Goal: Information Seeking & Learning: Check status

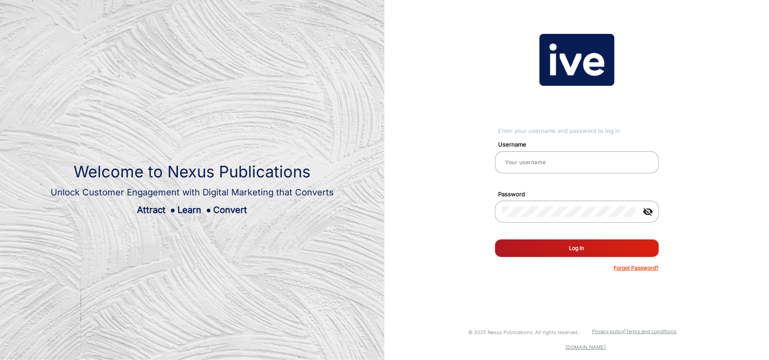
type input "gemcell"
click at [510, 245] on button "Log In" at bounding box center [577, 249] width 164 height 18
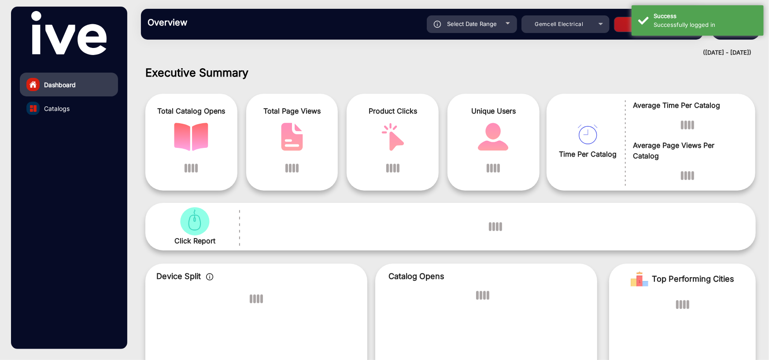
scroll to position [7, 0]
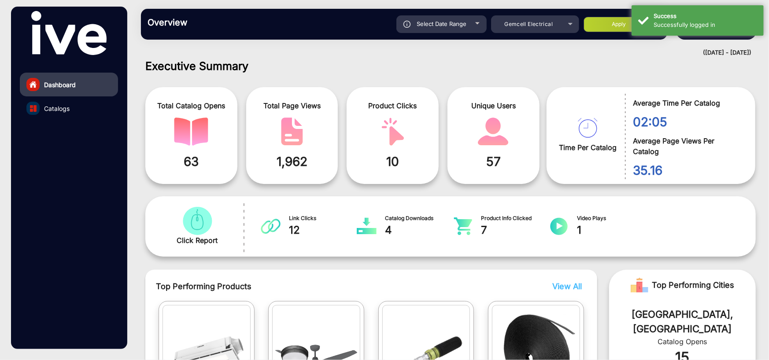
click at [467, 24] on div "Select Date Range" at bounding box center [442, 24] width 90 height 18
type input "[DATE]"
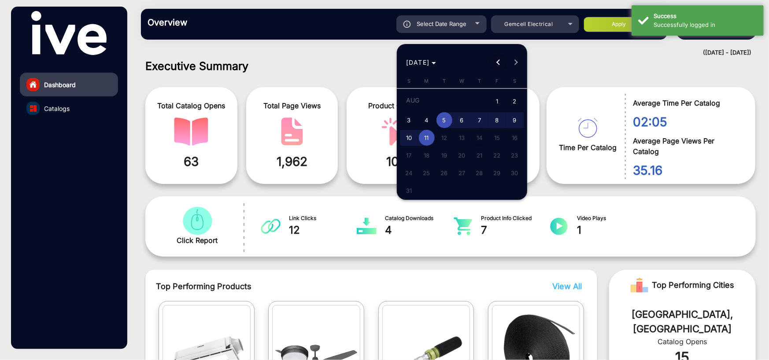
click at [497, 59] on span "Previous month" at bounding box center [498, 63] width 18 height 18
click at [497, 57] on span "Previous month" at bounding box center [498, 63] width 18 height 18
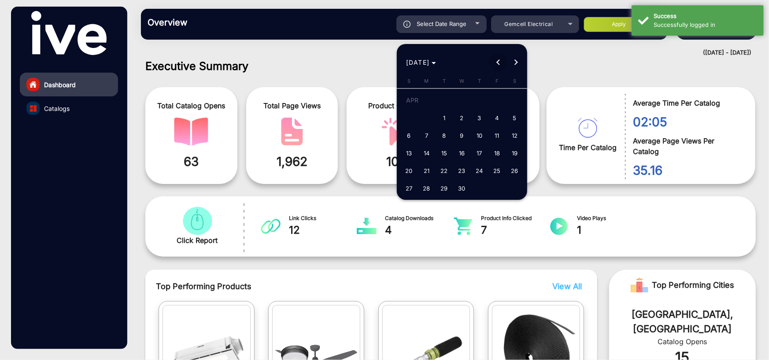
click at [497, 57] on span "Previous month" at bounding box center [498, 63] width 18 height 18
click at [458, 102] on span "1" at bounding box center [462, 102] width 16 height 18
type input "[DATE]"
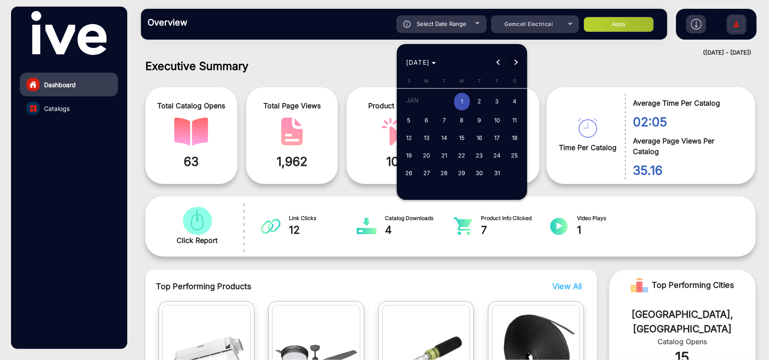
click at [515, 61] on button "Next month" at bounding box center [516, 63] width 18 height 18
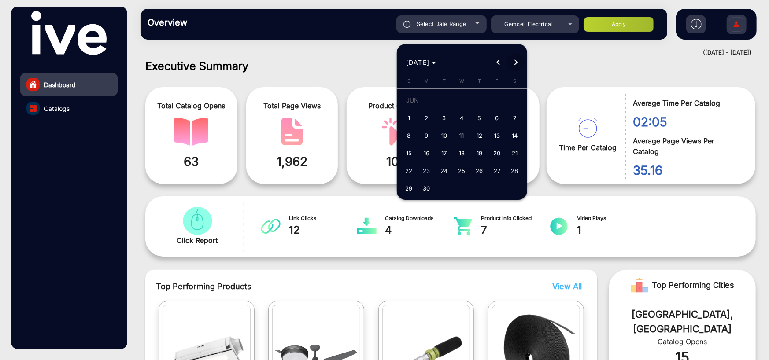
click at [515, 61] on button "Next month" at bounding box center [516, 63] width 18 height 18
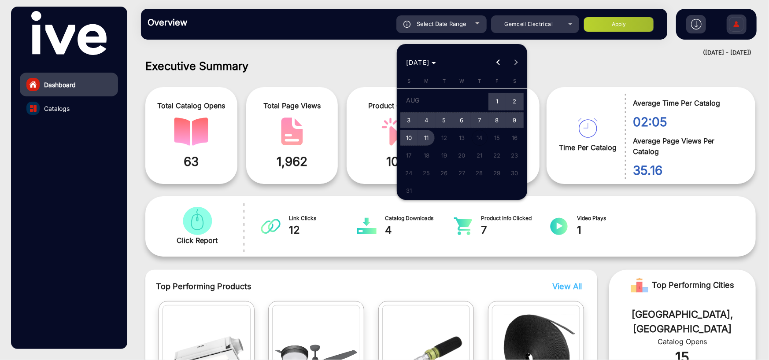
click at [426, 134] on span "11" at bounding box center [427, 138] width 16 height 16
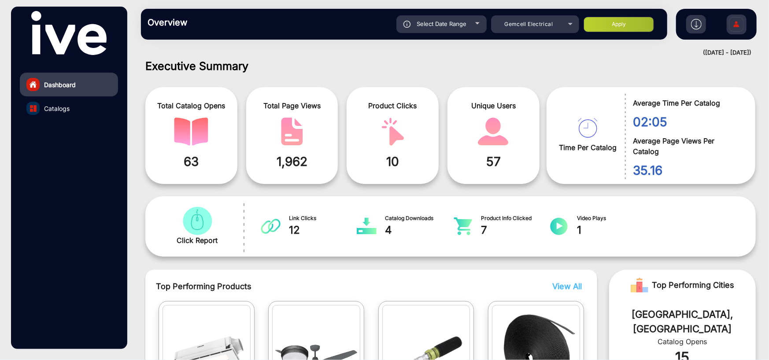
type input "[DATE]"
click at [618, 22] on button "Apply" at bounding box center [619, 24] width 70 height 15
type input "[DATE]"
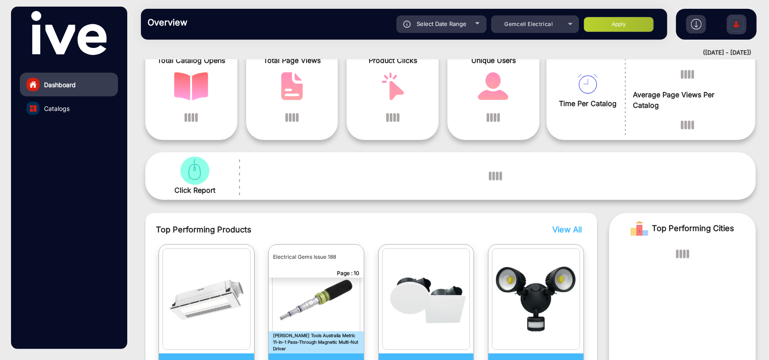
scroll to position [0, 0]
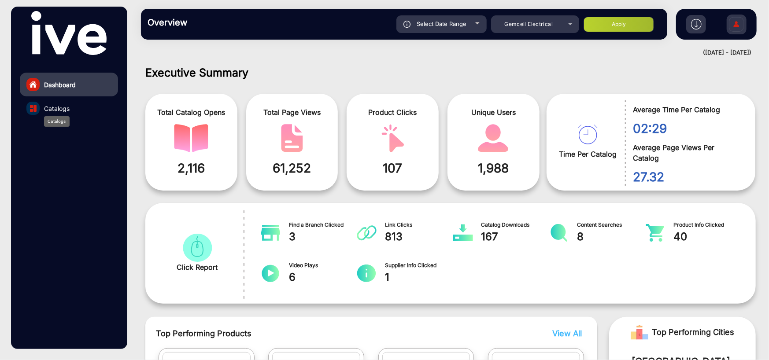
click at [58, 104] on span "Catalogs" at bounding box center [57, 108] width 26 height 9
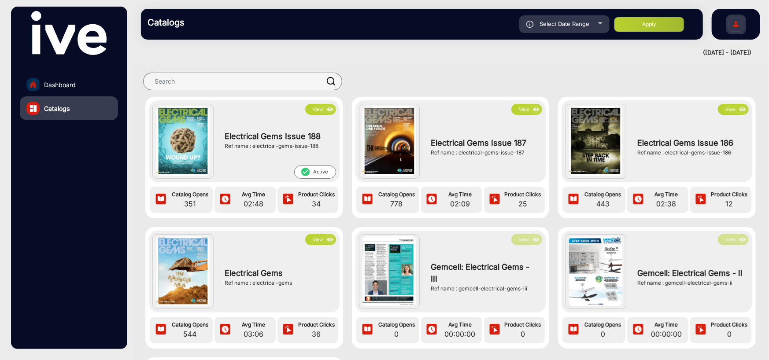
click at [552, 22] on span "Select Date Range" at bounding box center [565, 23] width 50 height 7
type input "[DATE]"
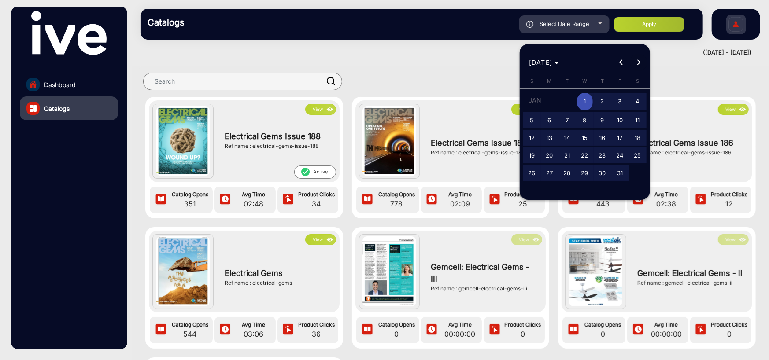
click at [638, 60] on button "Next month" at bounding box center [639, 63] width 18 height 18
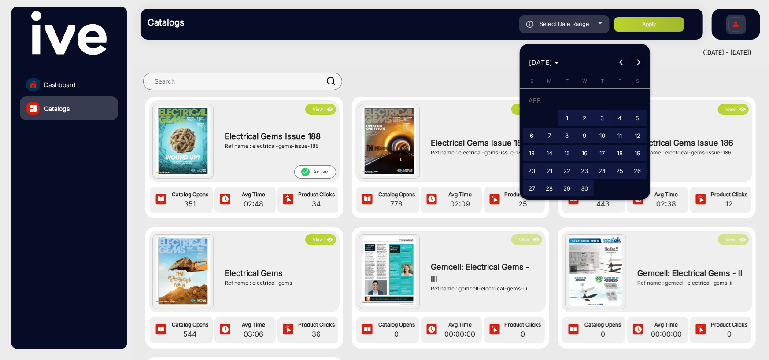
click at [638, 60] on button "Next month" at bounding box center [639, 63] width 18 height 18
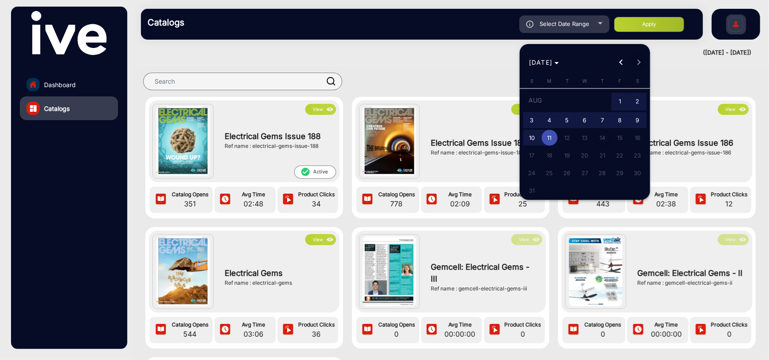
click at [638, 60] on div "[DATE] [DATE]" at bounding box center [585, 63] width 126 height 18
click at [659, 14] on div at bounding box center [384, 180] width 769 height 360
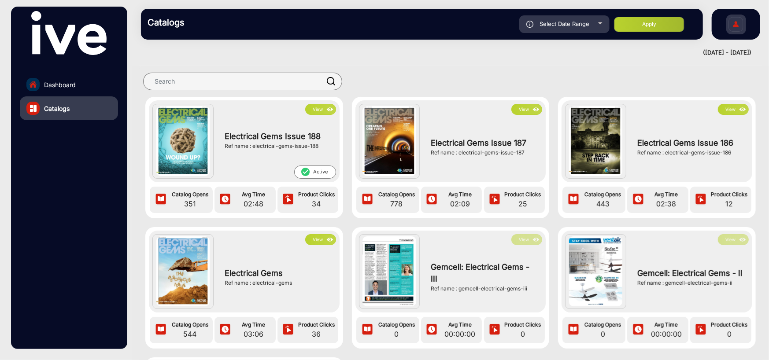
click at [658, 22] on button "Apply" at bounding box center [649, 24] width 70 height 15
type input "[DATE]"
click at [658, 22] on button "Apply" at bounding box center [649, 24] width 70 height 15
type input "[DATE]"
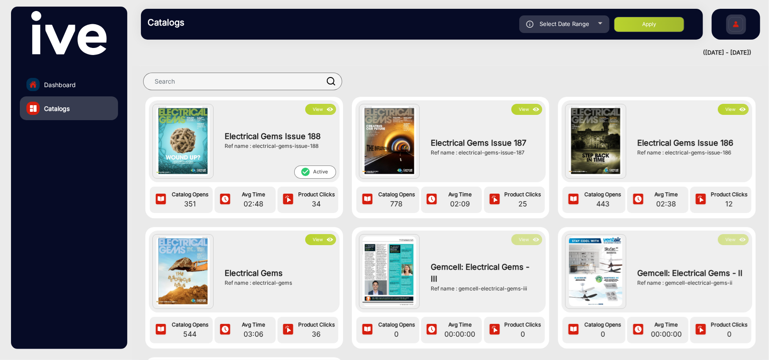
type input "[DATE]"
click at [344, 150] on div "View Electrical Gems Issue 188 Ref name : electrical-gems-issue-188 check_circl…" at bounding box center [244, 158] width 207 height 122
click at [419, 211] on div "Catalog Opens 778 Avg Time 02:09 Product Clicks 25" at bounding box center [451, 200] width 191 height 26
click at [398, 157] on img at bounding box center [389, 141] width 53 height 70
click at [427, 130] on div "Electrical Gems Issue 187 Ref name : electrical-gems-issue-187" at bounding box center [484, 147] width 116 height 64
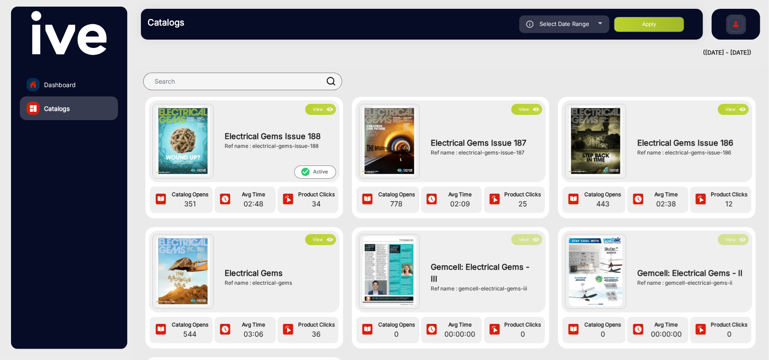
click at [523, 111] on button "View" at bounding box center [527, 109] width 31 height 11
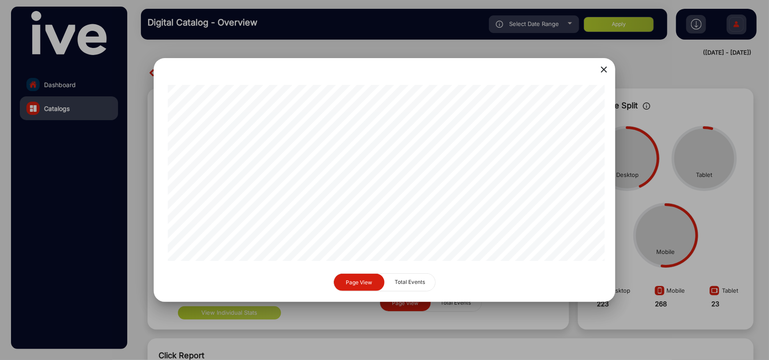
drag, startPoint x: 211, startPoint y: 267, endPoint x: 206, endPoint y: 268, distance: 5.4
click at [215, 269] on div "close Page View Total Events" at bounding box center [385, 180] width 462 height 244
click at [605, 72] on mat-icon "close" at bounding box center [604, 69] width 11 height 11
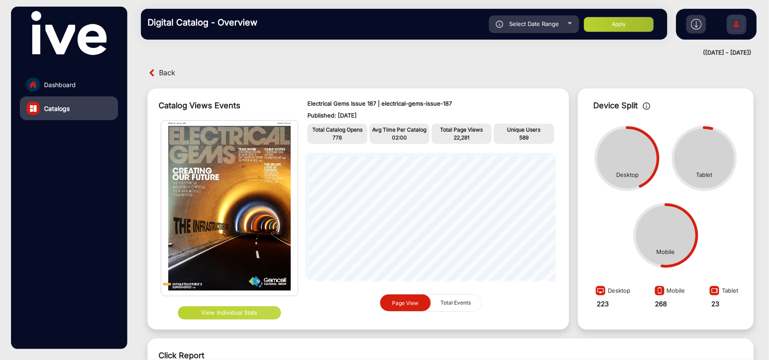
click at [456, 297] on span "Total Events" at bounding box center [456, 303] width 41 height 17
click at [412, 301] on span "Page View" at bounding box center [405, 303] width 26 height 7
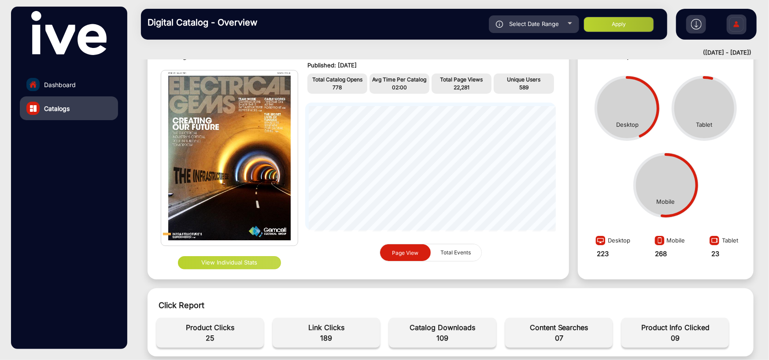
scroll to position [176, 0]
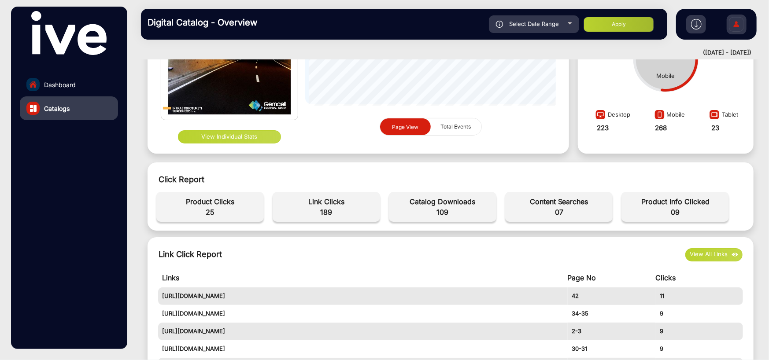
click at [249, 139] on button "View Individual Stats" at bounding box center [229, 136] width 103 height 13
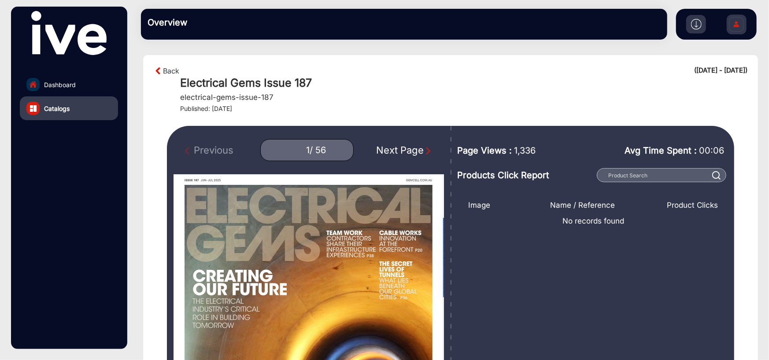
click at [410, 147] on div "Next Page" at bounding box center [404, 150] width 56 height 15
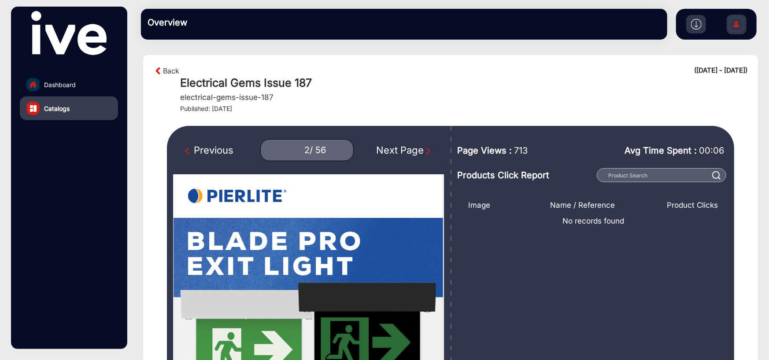
click at [410, 147] on div "Next Page" at bounding box center [404, 150] width 56 height 15
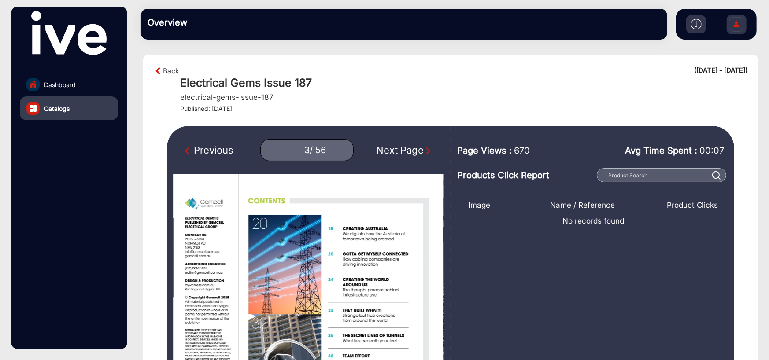
click at [410, 147] on div "Next Page" at bounding box center [404, 150] width 56 height 15
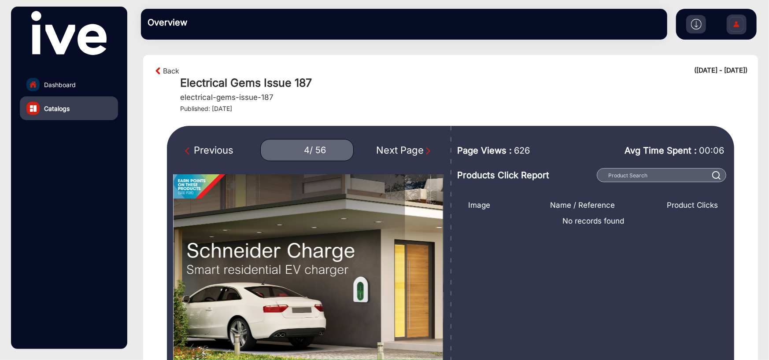
click at [410, 147] on div "Next Page" at bounding box center [404, 150] width 56 height 15
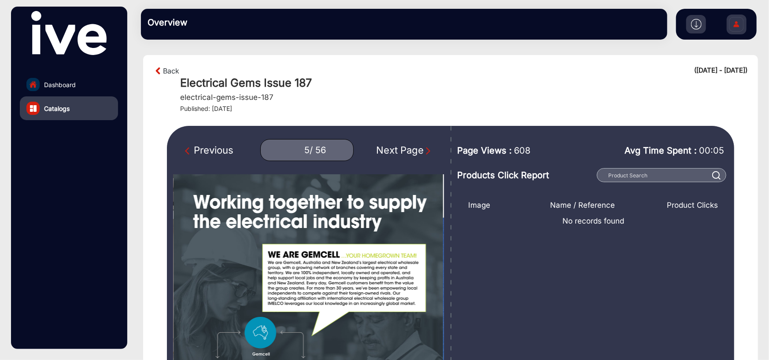
click at [410, 147] on div "Next Page" at bounding box center [404, 150] width 56 height 15
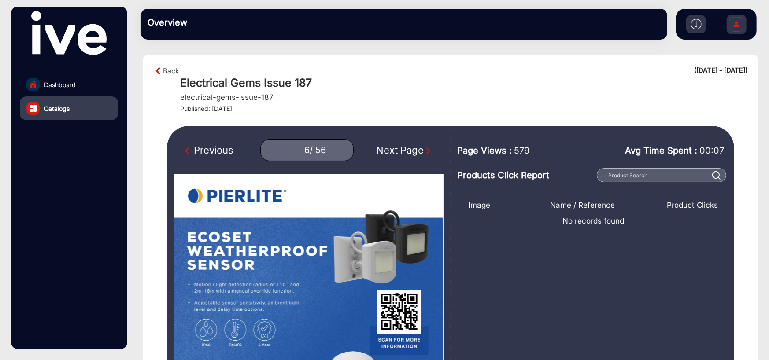
click at [410, 147] on div "Next Page" at bounding box center [404, 150] width 56 height 15
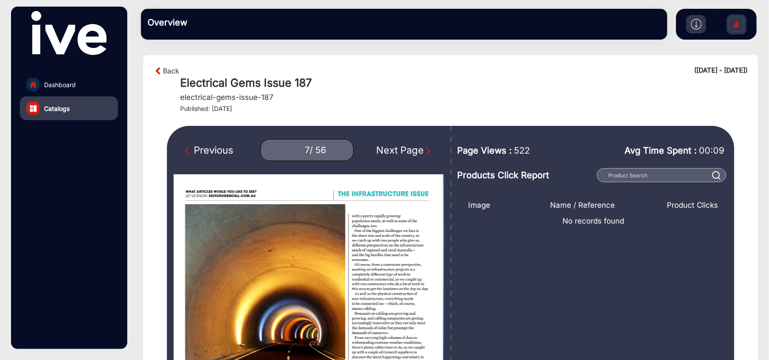
click at [410, 147] on div "Next Page" at bounding box center [404, 150] width 56 height 15
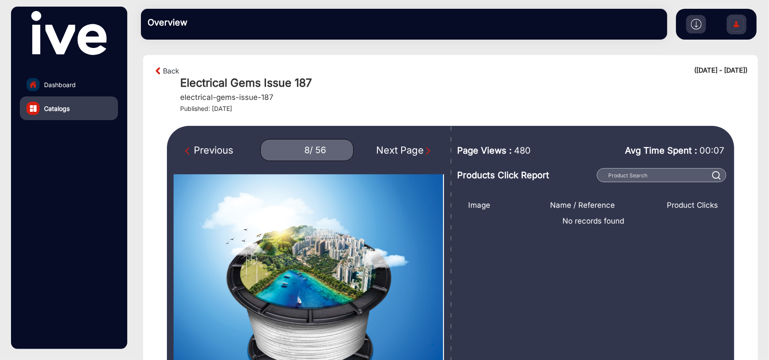
click at [410, 147] on div "Next Page" at bounding box center [404, 150] width 56 height 15
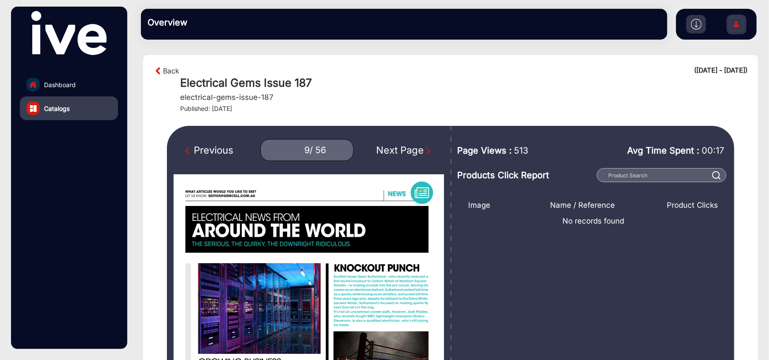
click at [410, 147] on div "Next Page" at bounding box center [404, 150] width 56 height 15
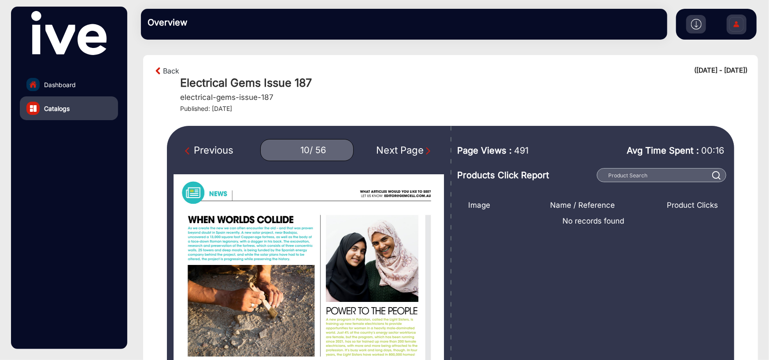
click at [410, 147] on div "Next Page" at bounding box center [404, 150] width 56 height 15
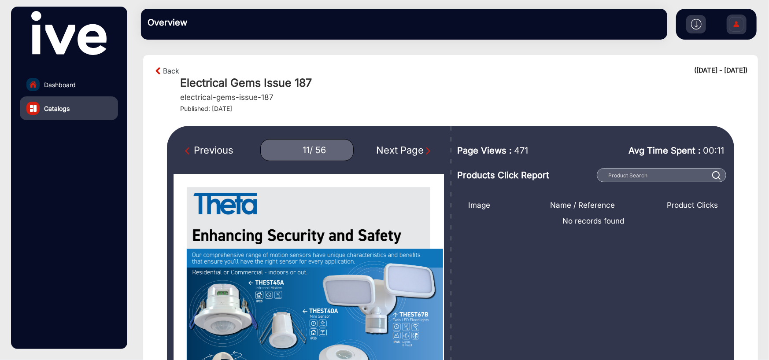
click at [410, 147] on div "Next Page" at bounding box center [404, 150] width 56 height 15
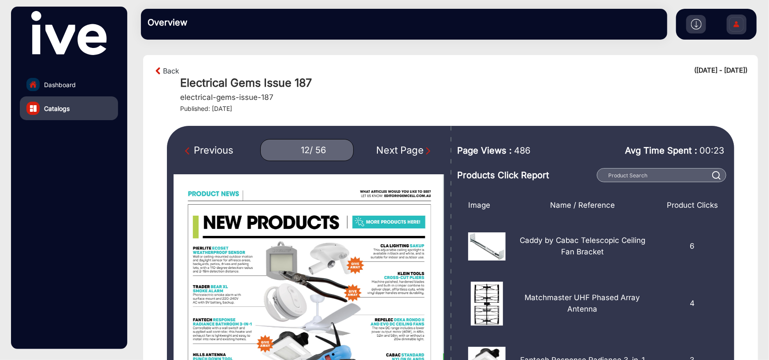
click at [410, 147] on div "Next Page" at bounding box center [404, 150] width 56 height 15
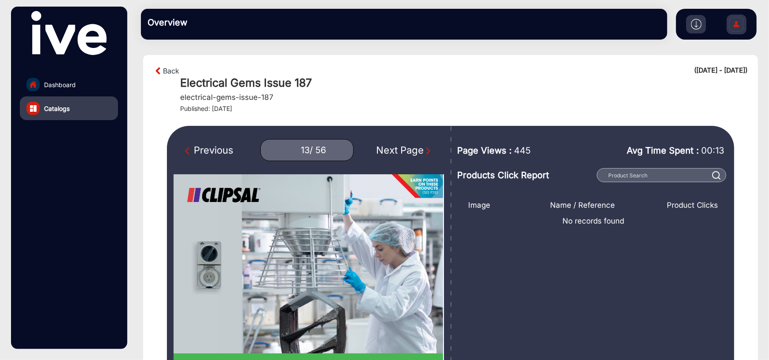
click at [215, 146] on div "Previous" at bounding box center [209, 150] width 48 height 15
type input "12"
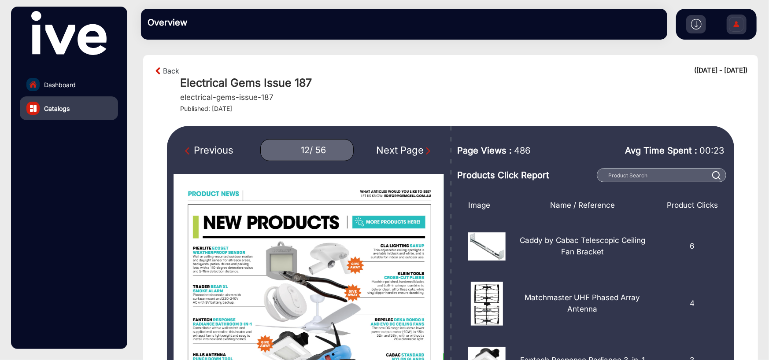
click at [159, 70] on img at bounding box center [158, 71] width 9 height 11
click at [157, 70] on img at bounding box center [158, 71] width 9 height 11
click at [180, 72] on div "Back ([DATE] - [DATE])" at bounding box center [451, 71] width 594 height 11
click at [173, 70] on link "Back" at bounding box center [171, 71] width 16 height 11
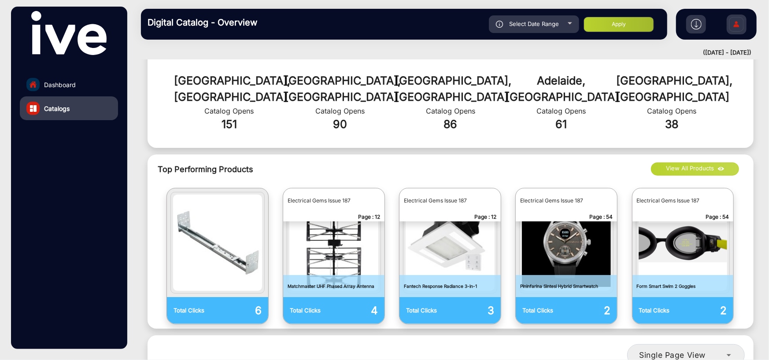
scroll to position [359, 0]
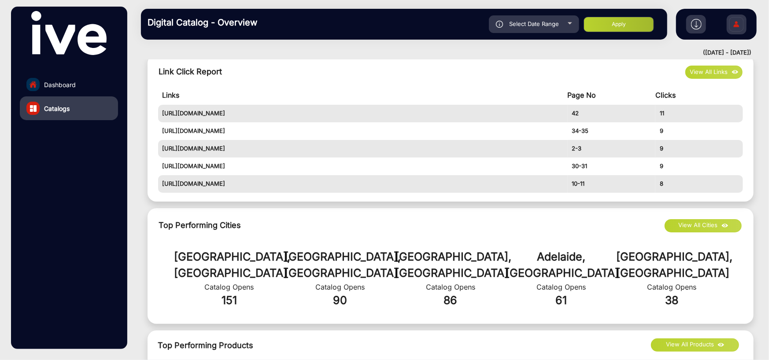
click at [708, 225] on button "View All Cities" at bounding box center [703, 225] width 77 height 13
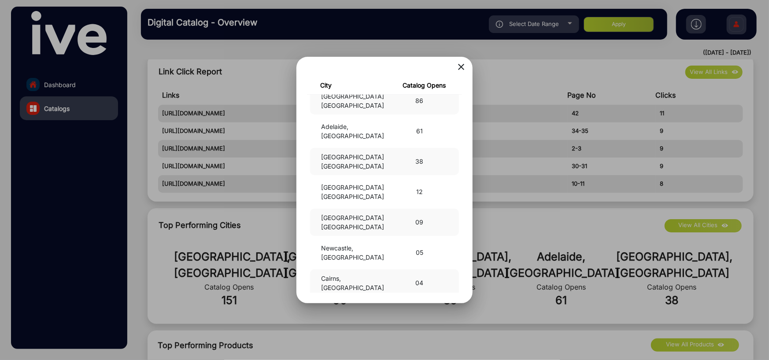
scroll to position [0, 0]
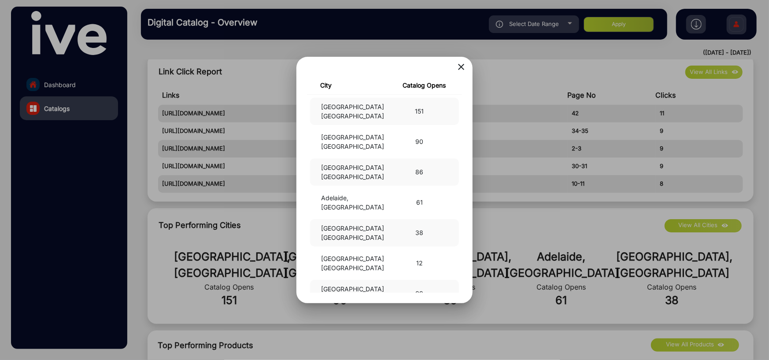
click at [458, 63] on mat-icon "close" at bounding box center [461, 67] width 11 height 11
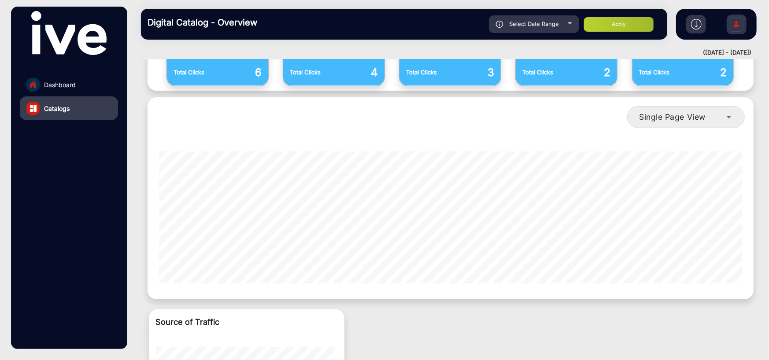
scroll to position [758, 0]
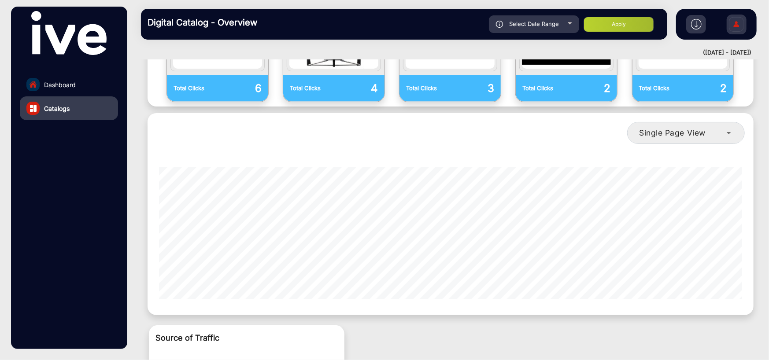
click at [514, 283] on div "single-page-view-4" at bounding box center [450, 233] width 583 height 132
click at [700, 128] on span "Single Page View" at bounding box center [672, 132] width 67 height 9
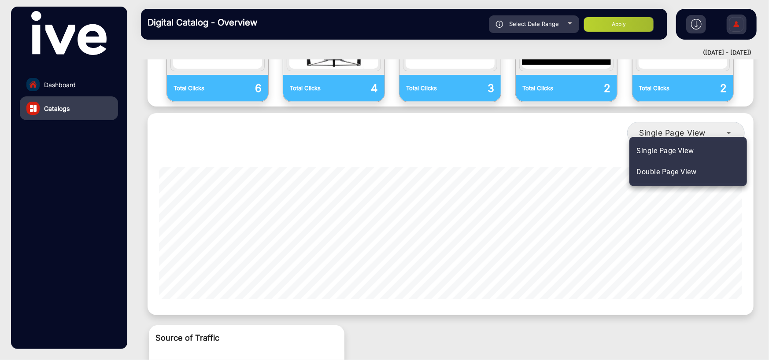
click at [639, 170] on span "Double Page View" at bounding box center [667, 172] width 60 height 11
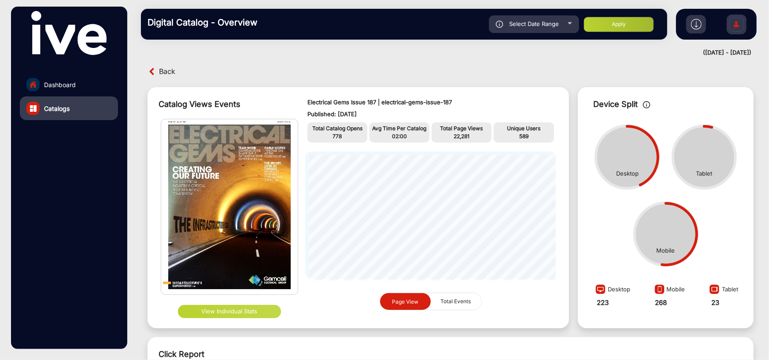
scroll to position [0, 0]
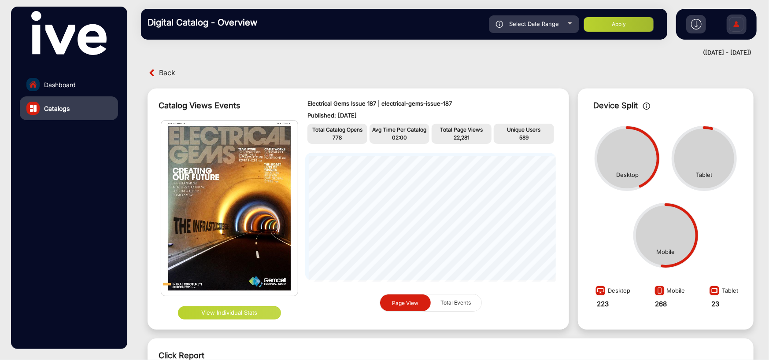
click at [540, 73] on div "Back" at bounding box center [451, 73] width 624 height 14
click at [152, 70] on img at bounding box center [152, 72] width 9 height 9
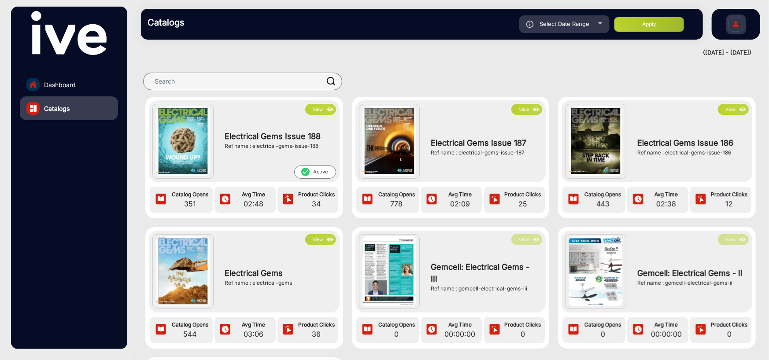
click at [418, 37] on div "Catalogs Select Date Range [DATE] [DATE] – [DATE] [DATE] Gemcell Electrical App…" at bounding box center [422, 24] width 562 height 31
click at [320, 108] on button "View" at bounding box center [320, 109] width 31 height 11
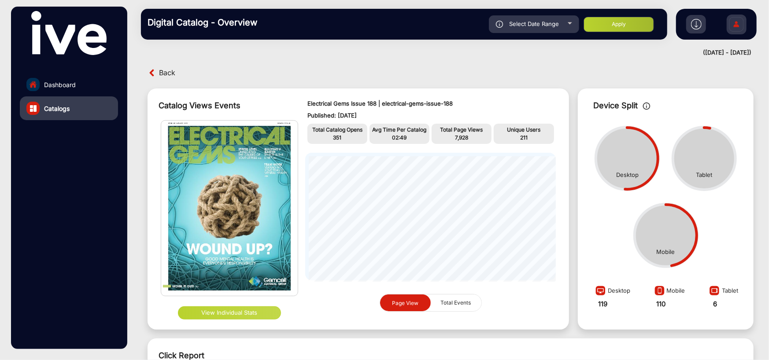
click at [154, 70] on img at bounding box center [152, 72] width 9 height 9
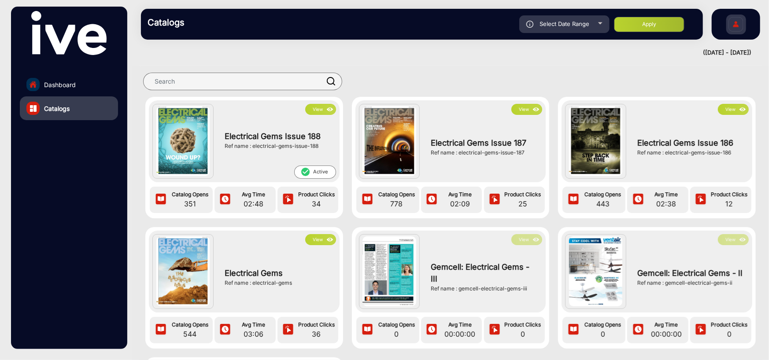
click at [407, 73] on div at bounding box center [444, 82] width 606 height 18
click at [69, 83] on span "Dashboard" at bounding box center [60, 84] width 32 height 9
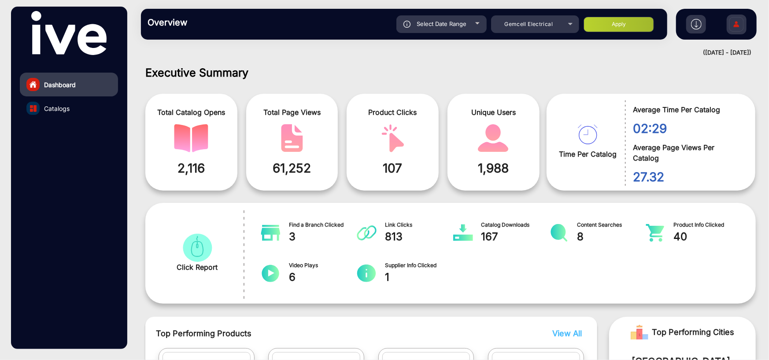
scroll to position [7, 0]
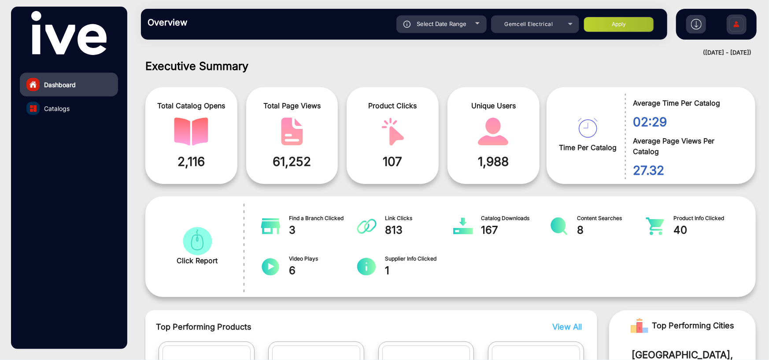
click at [466, 25] on span "Select Date Range" at bounding box center [442, 23] width 50 height 7
type input "[DATE]"
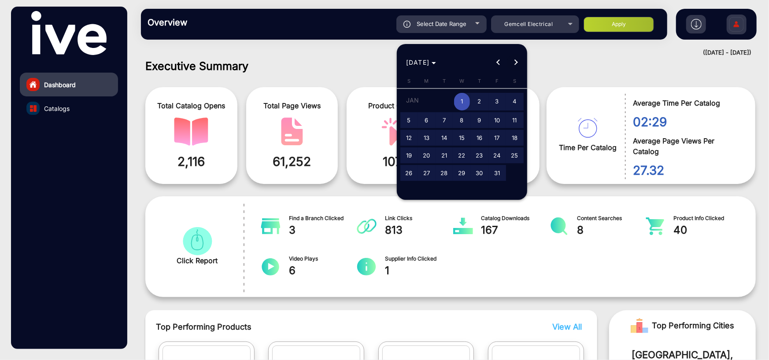
click at [514, 66] on span "Next month" at bounding box center [516, 63] width 18 height 18
click at [515, 66] on span "Next month" at bounding box center [516, 63] width 18 height 18
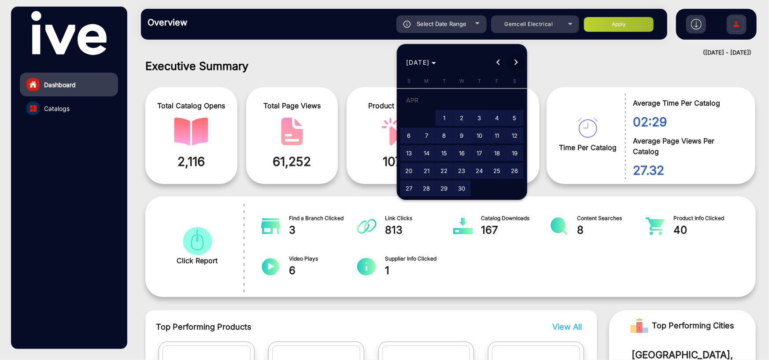
click at [515, 66] on span "Next month" at bounding box center [516, 63] width 18 height 18
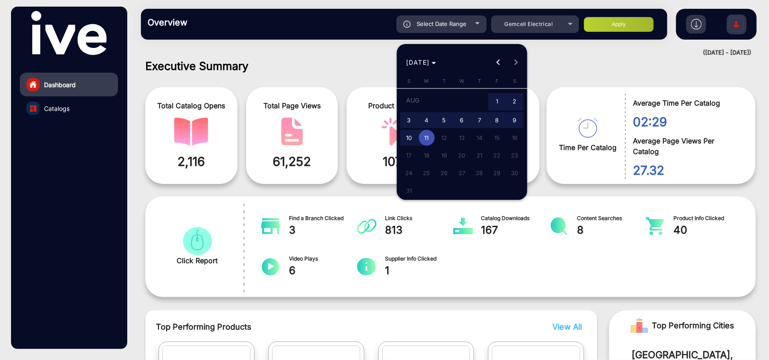
click at [613, 15] on div at bounding box center [384, 180] width 769 height 360
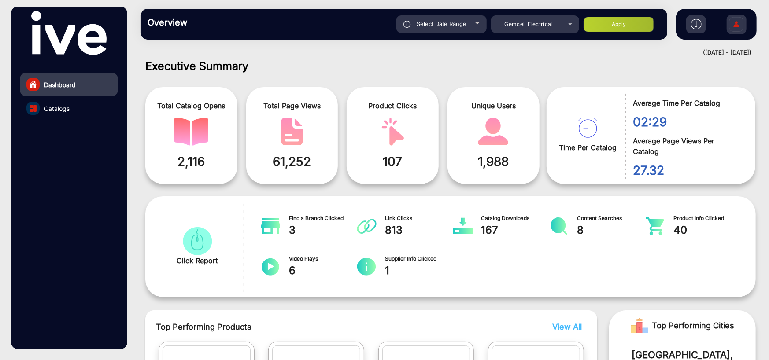
click at [614, 19] on button "Apply" at bounding box center [619, 24] width 70 height 15
type input "[DATE]"
click at [614, 26] on button "Apply" at bounding box center [619, 24] width 70 height 15
type input "[DATE]"
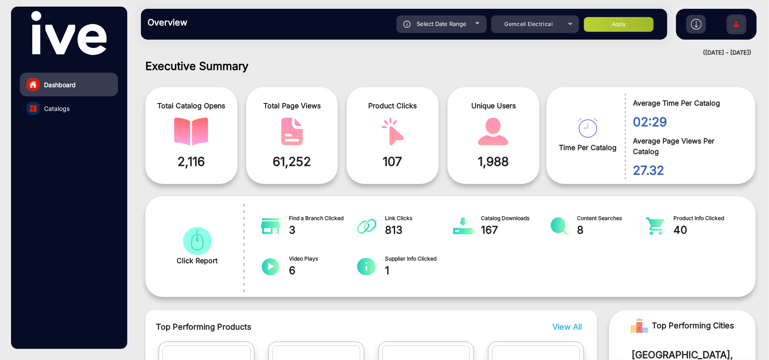
type input "[DATE]"
click at [617, 29] on button "Apply" at bounding box center [619, 24] width 70 height 15
type input "[DATE]"
click at [617, 29] on button "Apply" at bounding box center [619, 24] width 70 height 15
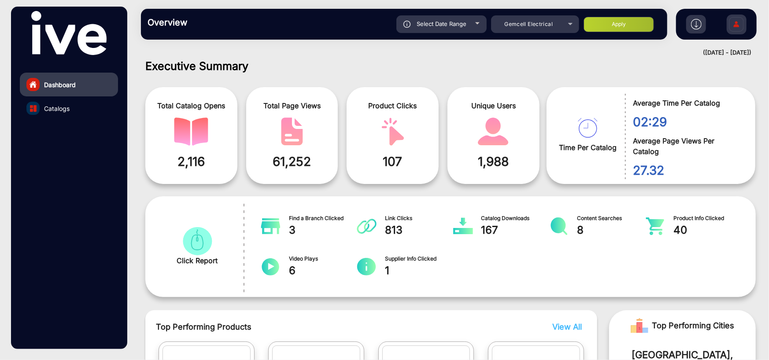
type input "[DATE]"
click at [459, 22] on span "Select Date Range" at bounding box center [442, 23] width 50 height 7
type input "[DATE]"
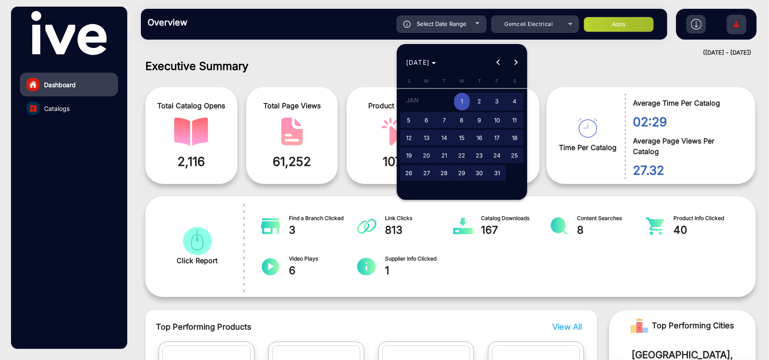
click at [515, 59] on span "Next month" at bounding box center [516, 63] width 18 height 18
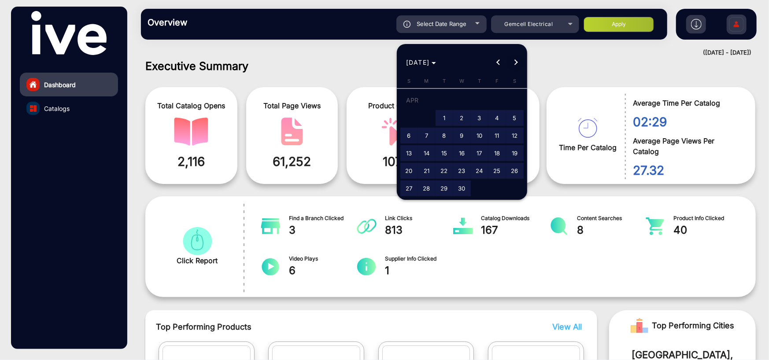
click at [515, 59] on button "Next month" at bounding box center [516, 63] width 18 height 18
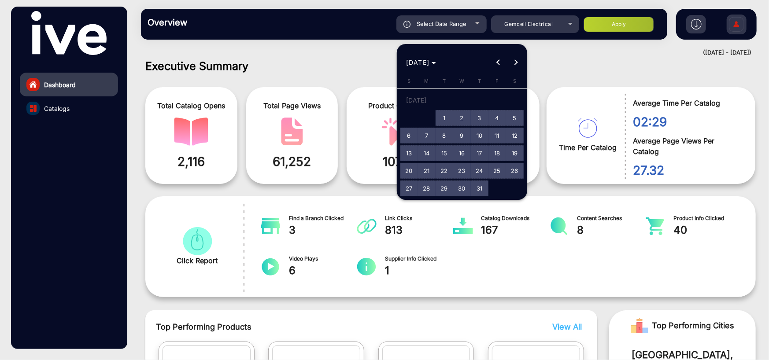
click at [445, 117] on span "1" at bounding box center [445, 118] width 16 height 16
type input "[DATE]"
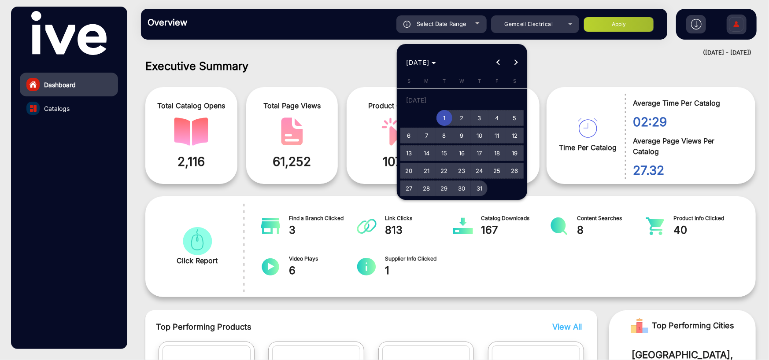
click at [482, 187] on span "31" at bounding box center [480, 189] width 16 height 16
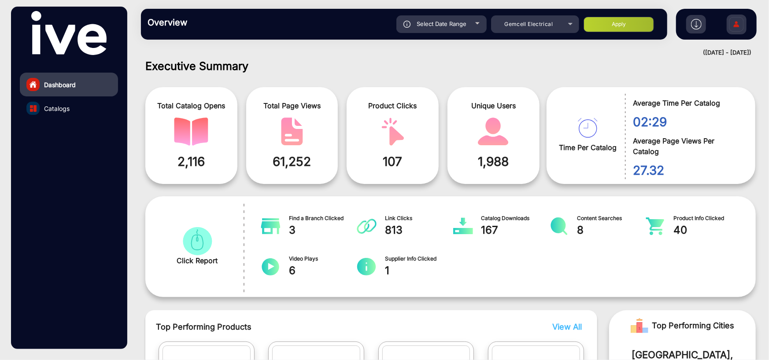
type input "[DATE]"
click at [607, 23] on button "Apply" at bounding box center [619, 24] width 70 height 15
type input "[DATE]"
click at [478, 52] on div "([DATE] - [DATE])" at bounding box center [441, 52] width 619 height 9
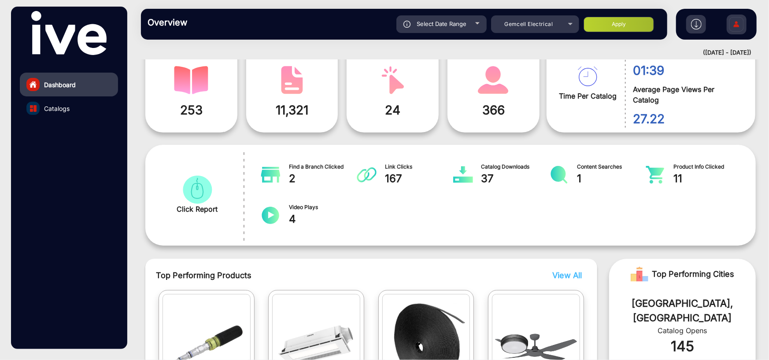
scroll to position [0, 0]
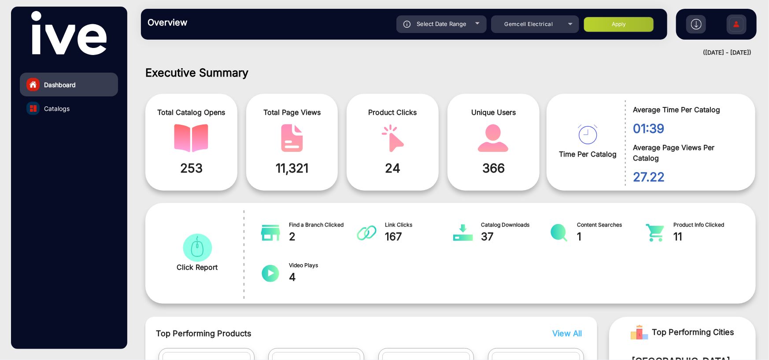
click at [400, 57] on mat-drawer-content "Overview Reports Understand what makes your customers tick and learn how they a…" at bounding box center [450, 180] width 637 height 360
